Goal: Transaction & Acquisition: Purchase product/service

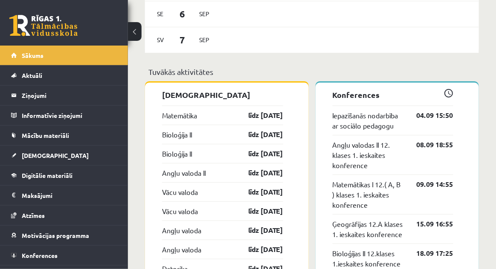
scroll to position [706, 0]
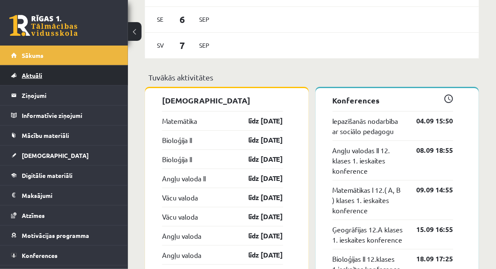
click at [100, 77] on link "Aktuāli" at bounding box center [64, 76] width 106 height 20
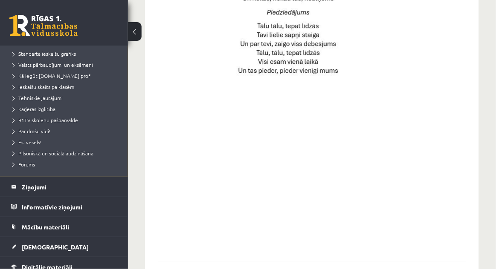
scroll to position [94, 0]
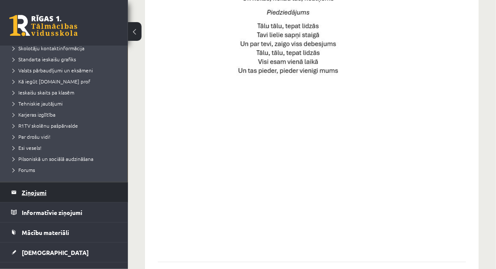
click at [75, 190] on legend "Ziņojumi 0" at bounding box center [69, 193] width 95 height 20
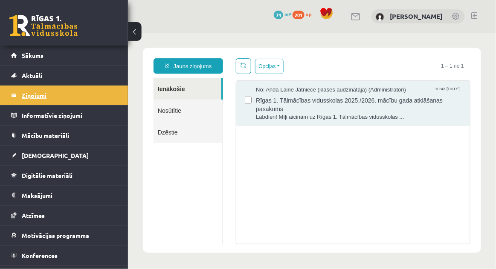
click at [87, 115] on legend "Informatīvie ziņojumi 0" at bounding box center [69, 116] width 95 height 20
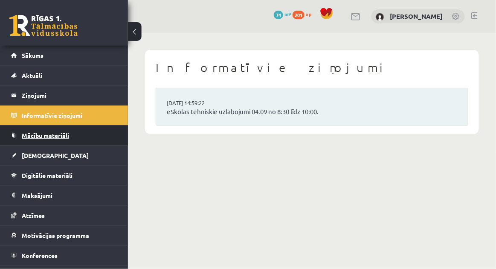
click at [96, 134] on link "Mācību materiāli" at bounding box center [64, 136] width 106 height 20
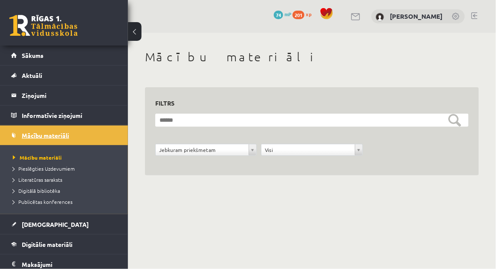
click at [84, 138] on link "Mācību materiāli" at bounding box center [64, 136] width 106 height 20
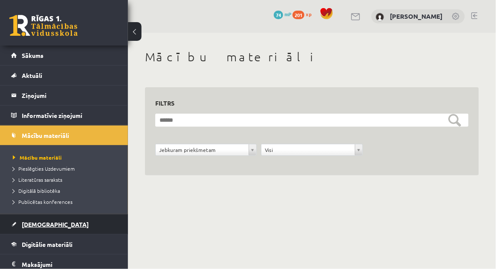
click at [71, 233] on link "[DEMOGRAPHIC_DATA]" at bounding box center [64, 225] width 106 height 20
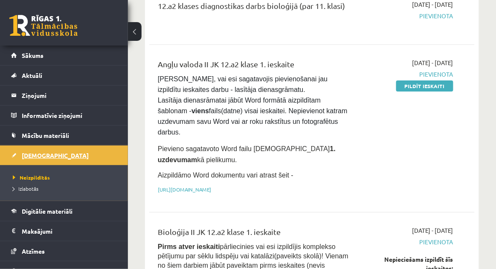
scroll to position [612, 0]
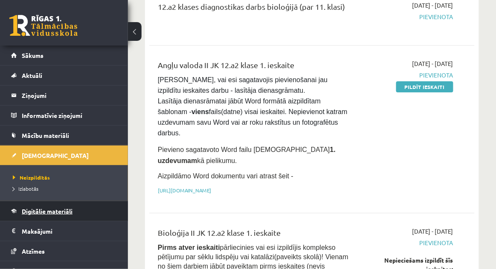
click at [102, 208] on link "Digitālie materiāli" at bounding box center [64, 212] width 106 height 20
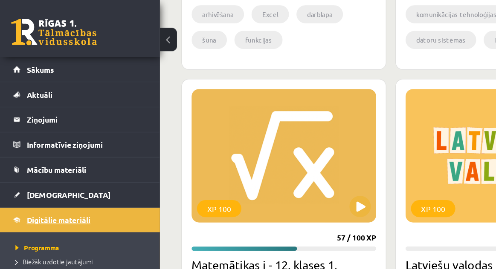
scroll to position [720, 0]
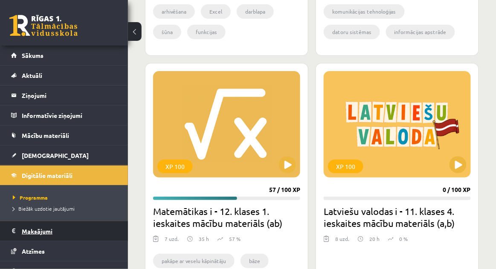
click at [74, 230] on legend "Maksājumi 0" at bounding box center [69, 232] width 95 height 20
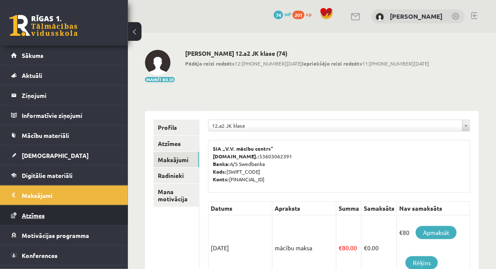
click at [96, 212] on link "Atzīmes" at bounding box center [64, 216] width 106 height 20
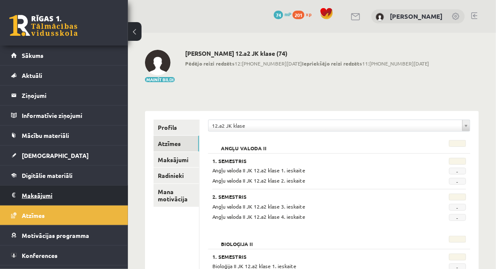
click at [46, 199] on legend "Maksājumi 0" at bounding box center [69, 196] width 95 height 20
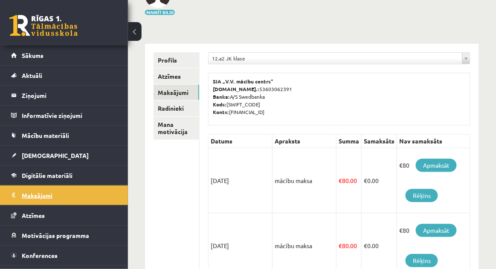
scroll to position [67, 0]
click at [446, 164] on link "Apmaksāt" at bounding box center [435, 165] width 41 height 13
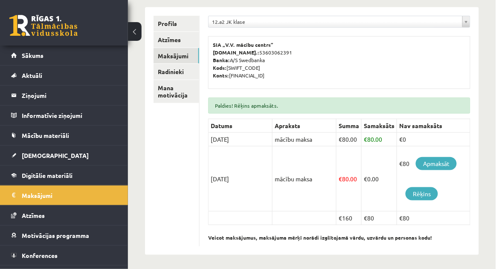
scroll to position [127, 0]
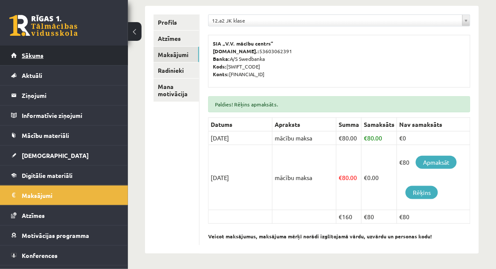
click at [36, 49] on link "Sākums" at bounding box center [64, 56] width 106 height 20
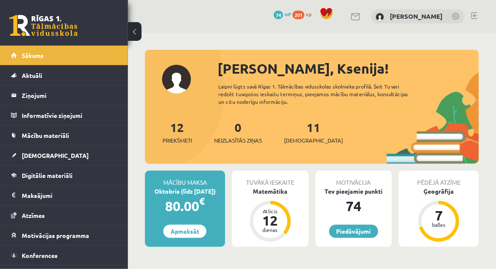
click at [482, 15] on div "0 Dāvanas 74 mP 201 xp Ksenija Tereško" at bounding box center [312, 16] width 368 height 33
click at [476, 15] on link at bounding box center [474, 15] width 6 height 7
